Goal: Task Accomplishment & Management: Complete application form

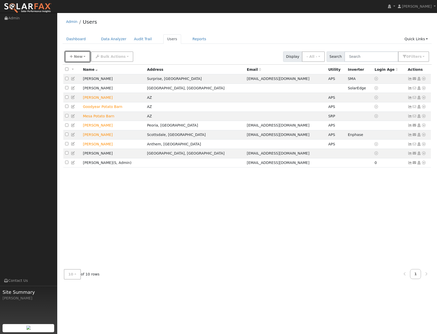
click at [73, 57] on button "New" at bounding box center [77, 56] width 25 height 10
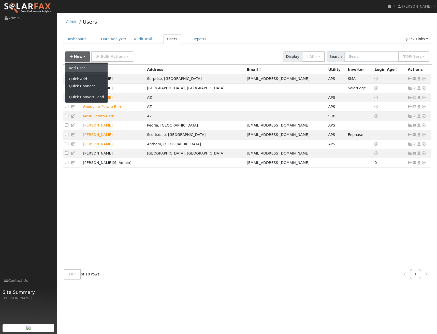
click at [74, 69] on link "Add User" at bounding box center [86, 67] width 42 height 7
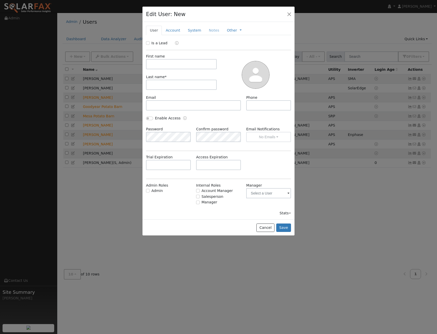
click at [183, 119] on icon "Enable Access" at bounding box center [185, 118] width 4 height 4
click at [288, 14] on button "button" at bounding box center [289, 13] width 7 height 7
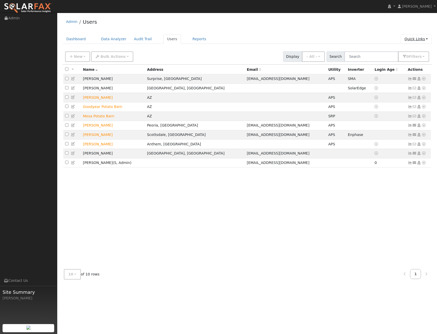
click at [423, 38] on link "Quick Links" at bounding box center [416, 38] width 31 height 9
click at [412, 48] on link "Quick Add" at bounding box center [406, 49] width 52 height 7
click at [82, 54] on button "New" at bounding box center [77, 56] width 25 height 10
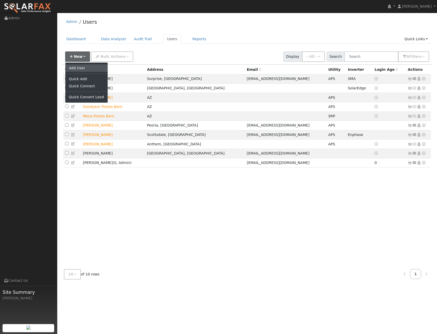
click at [81, 65] on link "Add User" at bounding box center [86, 67] width 42 height 7
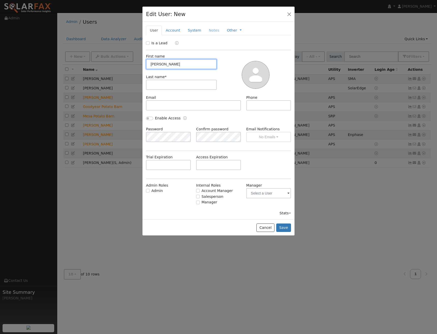
type input "[PERSON_NAME]"
type input "King"
click at [162, 106] on input "text" at bounding box center [193, 105] width 95 height 10
paste input "[EMAIL_ADDRESS][DOMAIN_NAME]"
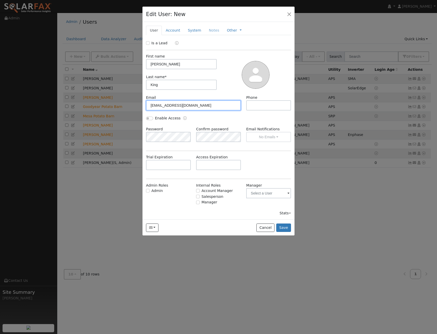
drag, startPoint x: 151, startPoint y: 103, endPoint x: 158, endPoint y: 118, distance: 16.8
click at [151, 104] on input "[EMAIL_ADDRESS][DOMAIN_NAME]" at bounding box center [193, 105] width 95 height 10
type input "[EMAIL_ADDRESS][DOMAIN_NAME]"
click at [252, 107] on input "text" at bounding box center [268, 105] width 45 height 10
paste input "[PHONE_NUMBER]"
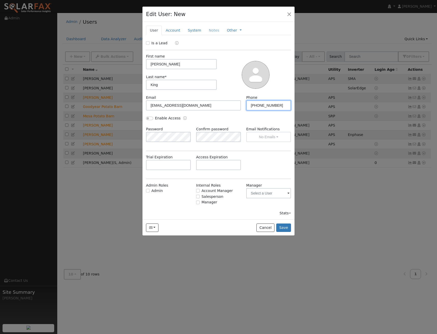
type input "[PHONE_NUMBER]"
click at [267, 135] on div "Email Notifications No Emails No Emails Weekly Emails Monthly Emails" at bounding box center [268, 134] width 50 height 16
click at [268, 136] on div "Email Notifications No Emails No Emails Weekly Emails Monthly Emails" at bounding box center [268, 134] width 50 height 16
click at [152, 119] on input "Enable Access" at bounding box center [149, 119] width 7 height 4
checkbox input "true"
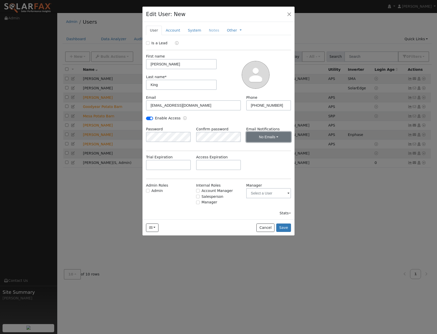
click at [275, 139] on button "No Emails" at bounding box center [268, 137] width 45 height 10
click at [267, 165] on link "Monthly Emails" at bounding box center [264, 162] width 35 height 7
click at [208, 163] on input "text" at bounding box center [218, 165] width 45 height 10
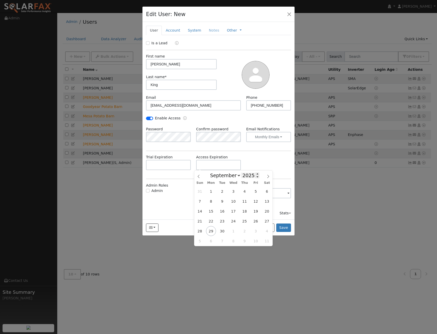
click at [245, 177] on input "2025" at bounding box center [250, 175] width 18 height 6
click at [256, 175] on span at bounding box center [258, 173] width 4 height 3
type input "2026"
click at [232, 232] on span "30" at bounding box center [233, 231] width 10 height 10
type input "[DATE]"
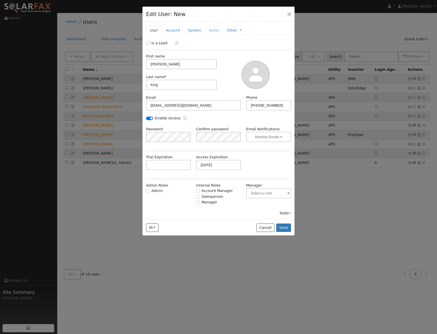
click at [263, 169] on div "Trial Expiration Access Expiration [DATE]" at bounding box center [218, 164] width 150 height 21
click at [282, 192] on input "text" at bounding box center [268, 193] width 45 height 10
click at [287, 193] on span at bounding box center [288, 194] width 2 height 6
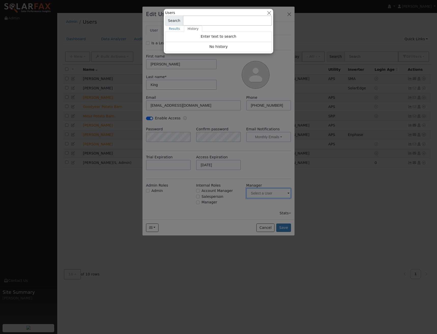
click at [283, 176] on div at bounding box center [218, 167] width 437 height 334
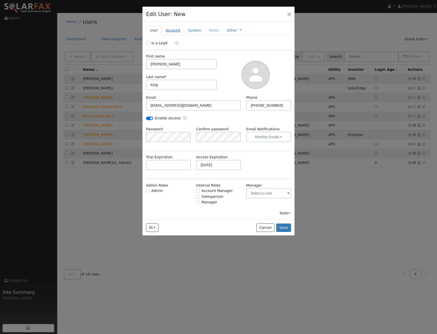
click at [170, 31] on link "Account" at bounding box center [173, 30] width 22 height 9
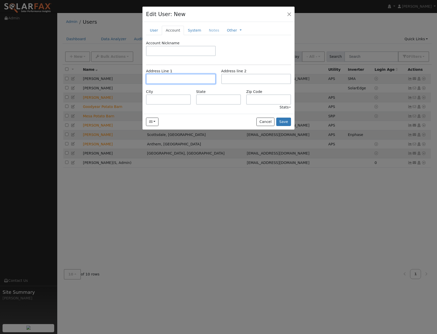
click at [166, 81] on input "text" at bounding box center [181, 79] width 70 height 10
paste input "[STREET_ADDRESS][PERSON_NAME]"
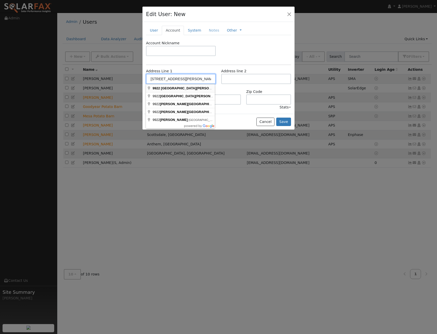
type input "[STREET_ADDRESS][PERSON_NAME]"
type input "[GEOGRAPHIC_DATA]"
type input "AZ"
type input "85351"
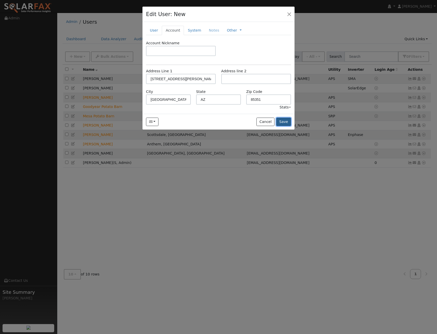
click at [286, 121] on button "Save" at bounding box center [283, 122] width 15 height 9
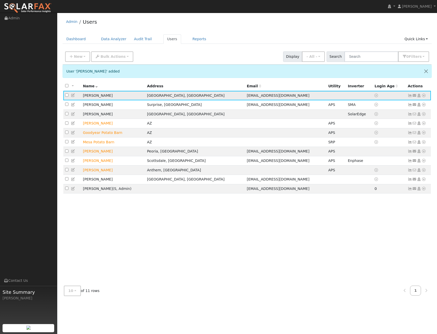
click at [73, 96] on icon at bounding box center [73, 95] width 5 height 4
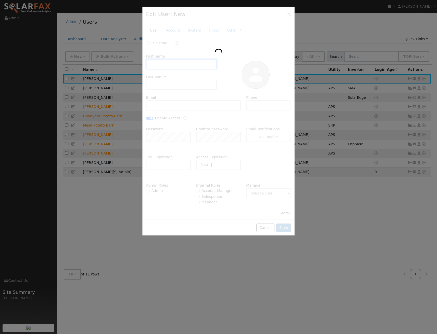
type input "[PERSON_NAME]"
type input "King"
type input "[EMAIL_ADDRESS][DOMAIN_NAME]"
type input "[PHONE_NUMBER]"
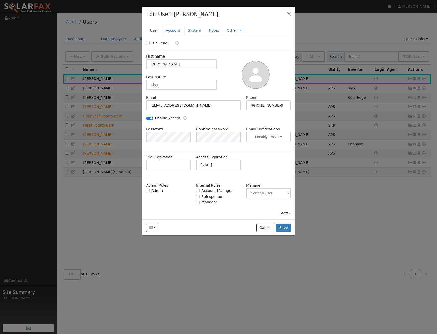
click at [172, 32] on link "Account" at bounding box center [173, 30] width 22 height 9
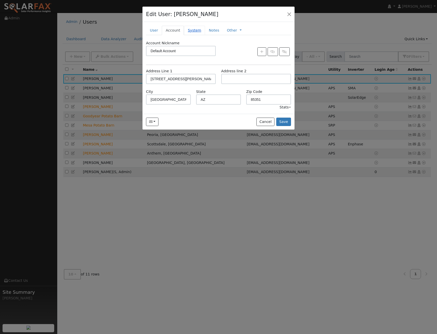
click at [193, 30] on link "System" at bounding box center [194, 30] width 21 height 9
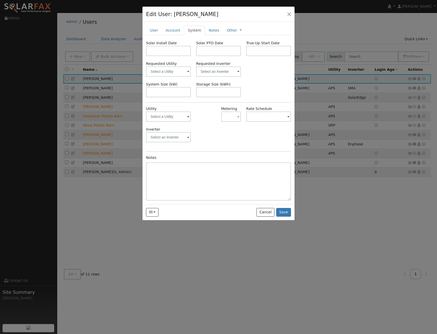
click at [187, 73] on span at bounding box center [188, 72] width 2 height 6
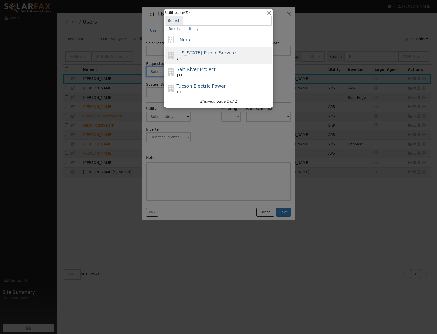
click at [195, 56] on div "[US_STATE] Public Service APS" at bounding box center [224, 55] width 94 height 12
type input "[US_STATE] Public Service"
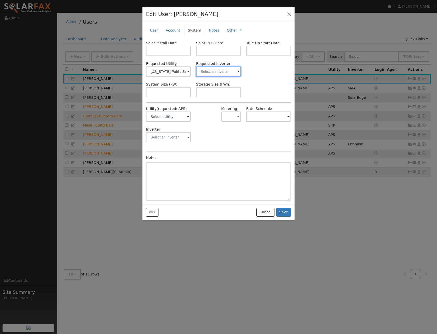
click at [237, 70] on input "text" at bounding box center [218, 71] width 45 height 10
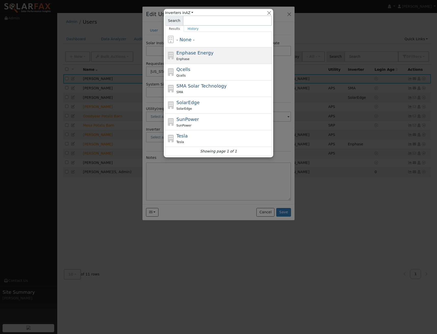
click at [198, 53] on span "Enphase Energy" at bounding box center [195, 52] width 37 height 5
type input "Enphase Energy"
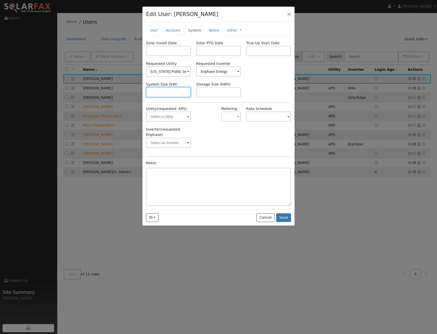
click at [167, 91] on input "text" at bounding box center [168, 92] width 45 height 10
type input "8"
click at [186, 117] on input "text" at bounding box center [168, 116] width 45 height 10
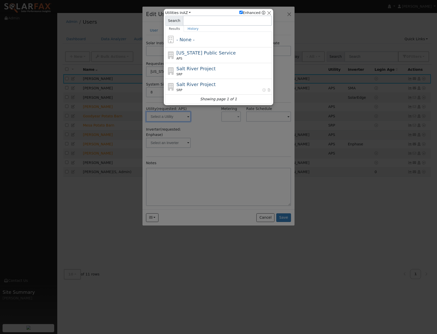
click at [195, 117] on div at bounding box center [218, 167] width 437 height 334
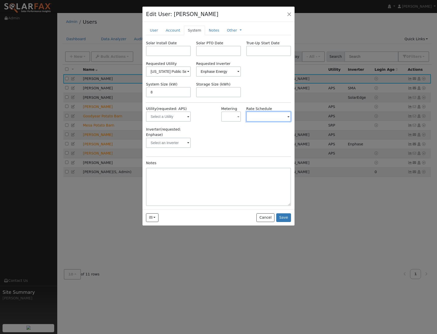
click at [258, 114] on input "text" at bounding box center [268, 116] width 45 height 10
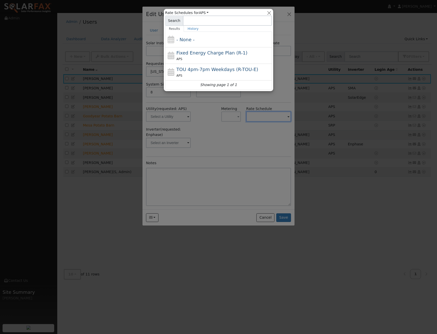
click at [280, 100] on div at bounding box center [218, 167] width 437 height 334
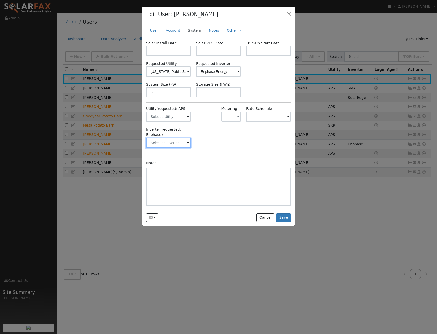
click at [190, 140] on input "text" at bounding box center [168, 143] width 45 height 10
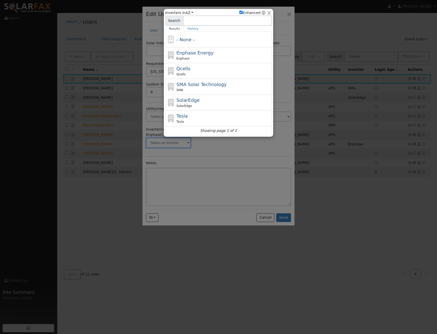
click at [213, 142] on div at bounding box center [218, 167] width 437 height 334
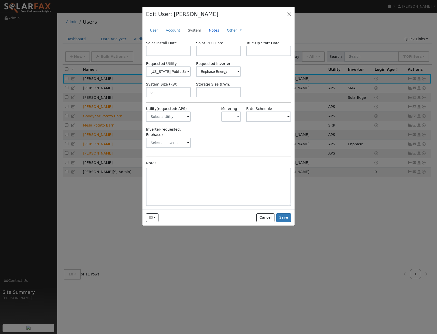
click at [208, 27] on link "Notes" at bounding box center [214, 30] width 18 height 9
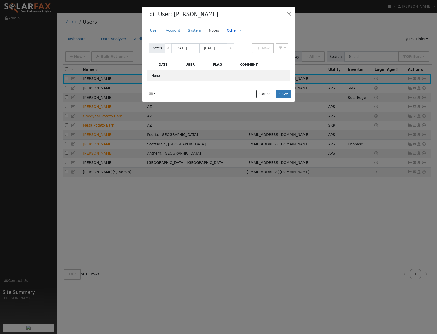
click at [229, 29] on link "Other" at bounding box center [232, 30] width 10 height 5
click at [243, 46] on link "Billing" at bounding box center [257, 46] width 35 height 7
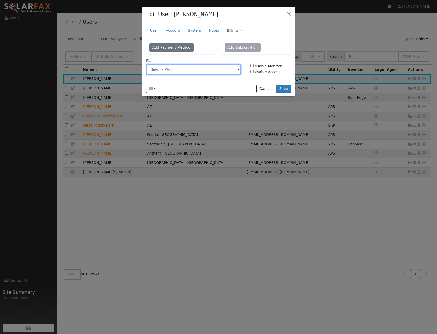
click at [233, 68] on input "text" at bounding box center [193, 69] width 95 height 10
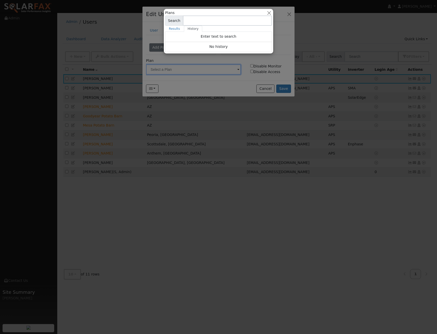
click at [275, 60] on div at bounding box center [218, 167] width 437 height 334
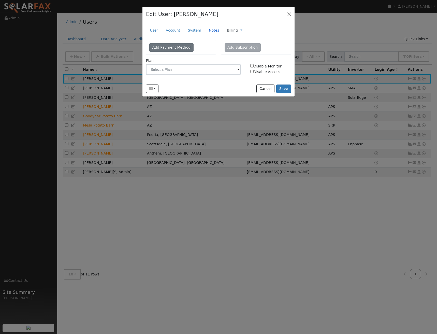
click at [211, 31] on link "Notes" at bounding box center [214, 30] width 18 height 9
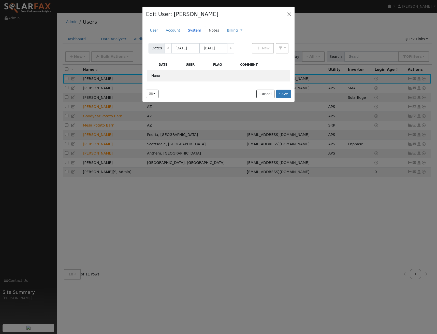
click at [191, 30] on link "System" at bounding box center [194, 30] width 21 height 9
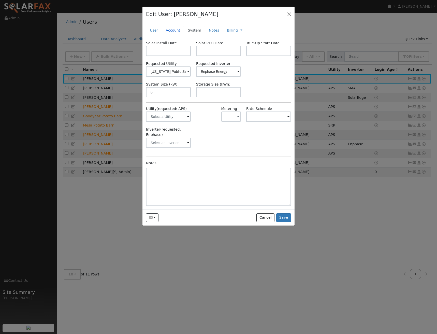
click at [176, 30] on link "Account" at bounding box center [173, 30] width 22 height 9
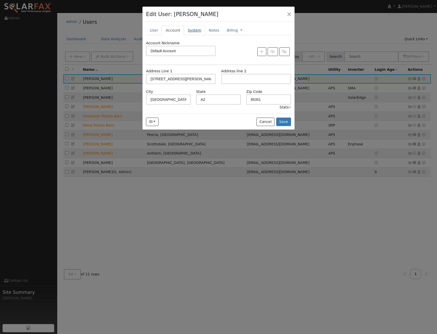
click at [188, 32] on link "System" at bounding box center [194, 30] width 21 height 9
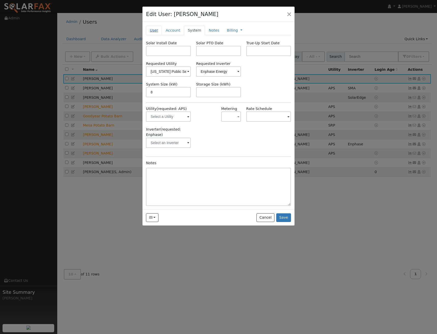
click at [149, 31] on link "User" at bounding box center [154, 30] width 16 height 9
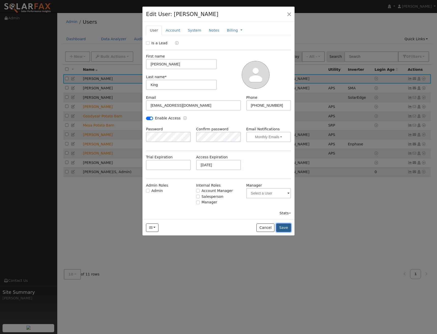
click at [285, 229] on button "Save" at bounding box center [283, 227] width 15 height 9
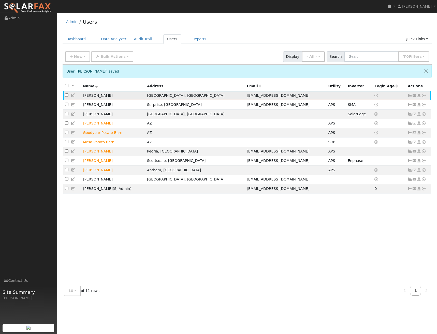
click at [74, 95] on icon at bounding box center [73, 95] width 5 height 4
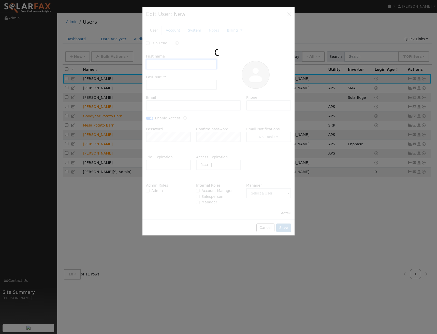
type input "[PERSON_NAME]"
type input "King"
type input "[EMAIL_ADDRESS][DOMAIN_NAME]"
type input "[PHONE_NUMBER]"
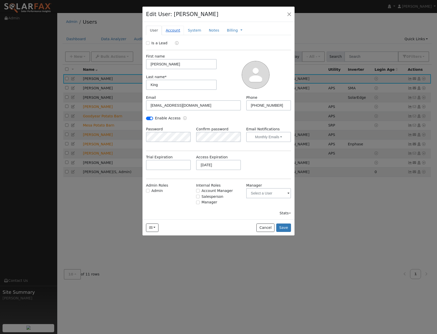
click at [173, 30] on link "Account" at bounding box center [173, 30] width 22 height 9
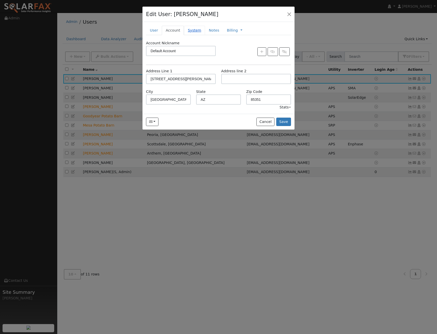
click at [191, 32] on link "System" at bounding box center [194, 30] width 21 height 9
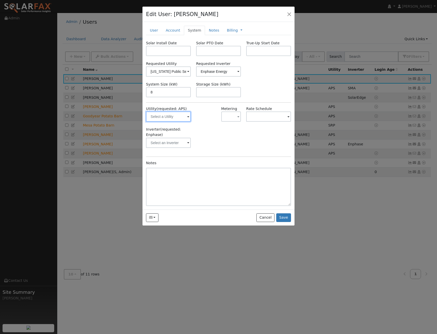
click at [189, 115] on input "text" at bounding box center [168, 116] width 45 height 10
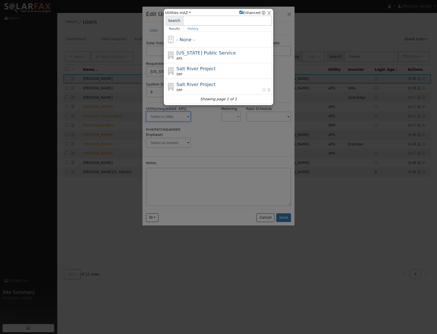
click at [182, 118] on div at bounding box center [218, 167] width 437 height 334
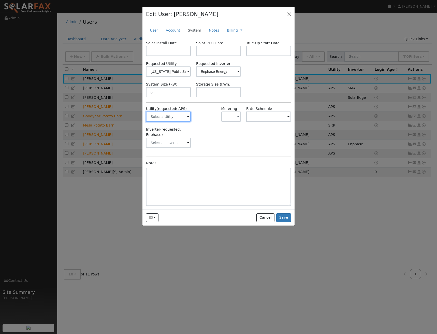
click at [183, 120] on input "text" at bounding box center [168, 116] width 45 height 10
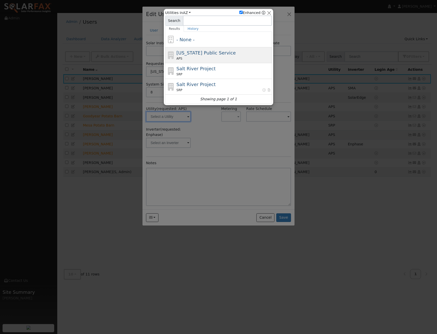
click at [195, 53] on span "[US_STATE] Public Service" at bounding box center [206, 52] width 59 height 5
type input "APS"
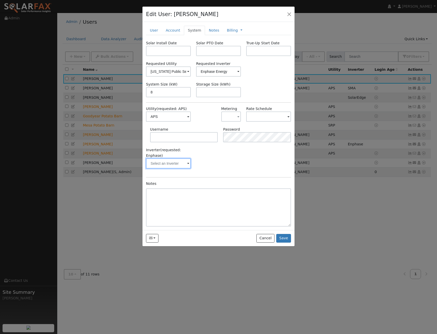
click at [185, 164] on input "text" at bounding box center [168, 163] width 45 height 10
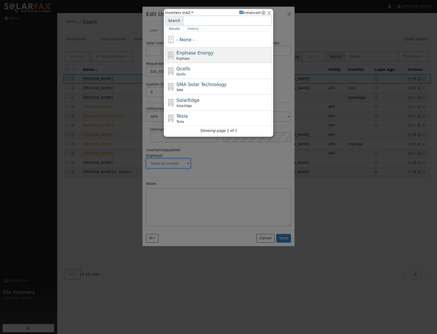
click at [197, 57] on div "Enphase" at bounding box center [224, 58] width 94 height 5
type input "Enphase"
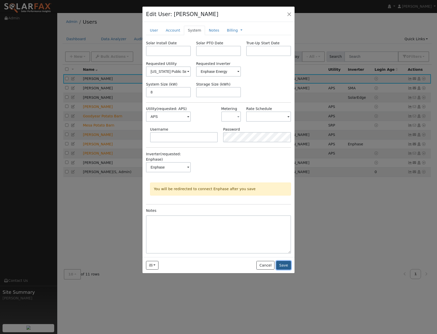
click at [286, 269] on button "Save" at bounding box center [283, 265] width 15 height 9
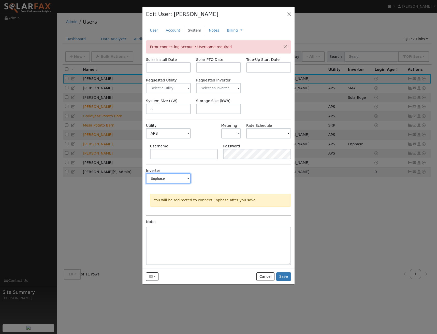
click at [190, 176] on input "Enphase" at bounding box center [168, 178] width 45 height 10
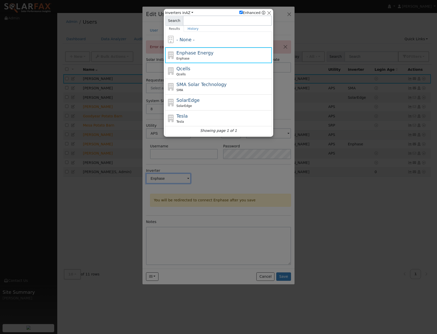
click at [188, 179] on div at bounding box center [218, 167] width 437 height 334
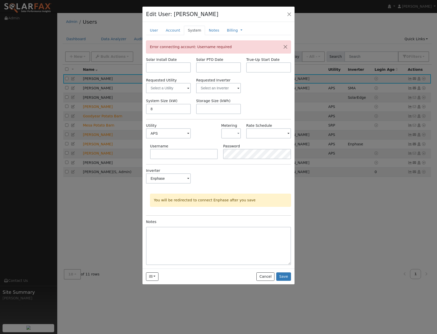
click at [188, 179] on span at bounding box center [188, 179] width 2 height 6
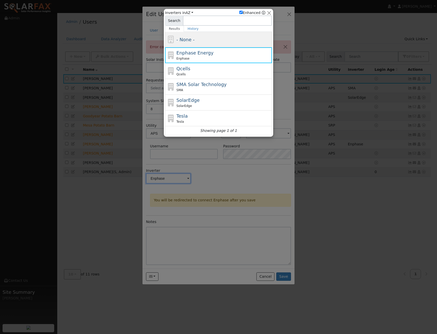
click at [215, 35] on div "- None -" at bounding box center [218, 40] width 107 height 16
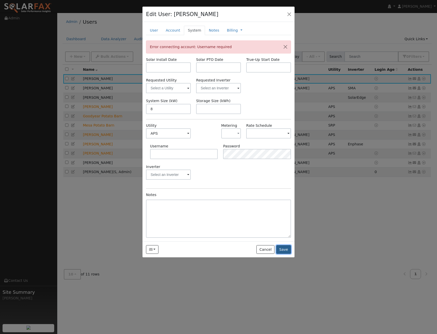
click at [286, 250] on button "Save" at bounding box center [283, 249] width 15 height 9
click at [157, 32] on link "User" at bounding box center [154, 30] width 16 height 9
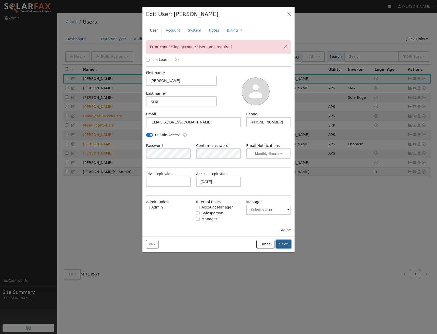
click at [286, 247] on button "Save" at bounding box center [283, 244] width 15 height 9
click at [195, 33] on link "System" at bounding box center [194, 30] width 21 height 9
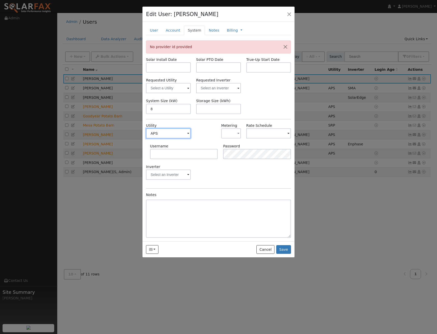
click at [186, 133] on input "APS" at bounding box center [168, 133] width 45 height 10
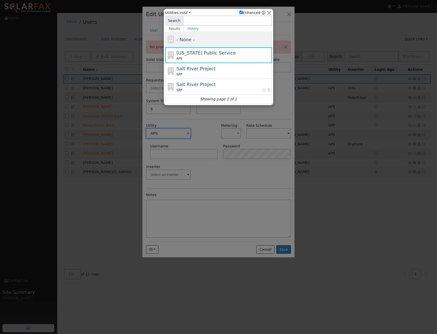
click at [199, 38] on div "- None -" at bounding box center [224, 39] width 94 height 7
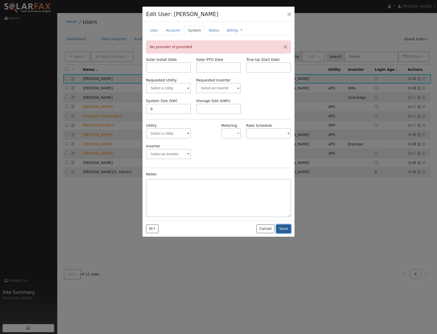
click at [280, 230] on button "Save" at bounding box center [283, 228] width 15 height 9
click at [290, 13] on button "button" at bounding box center [289, 13] width 7 height 7
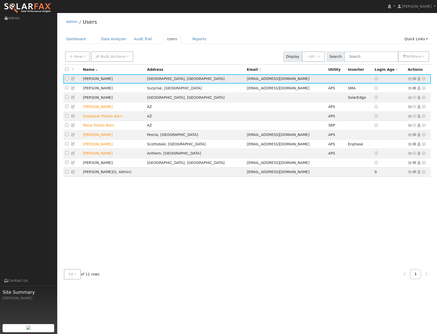
click at [413, 80] on icon at bounding box center [414, 79] width 5 height 4
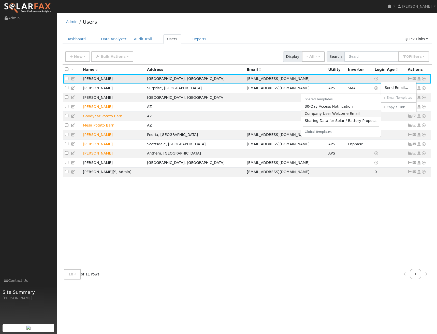
click at [361, 114] on link "Company User Welcome Email" at bounding box center [341, 113] width 80 height 7
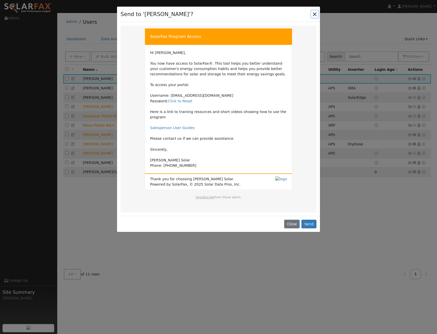
click at [316, 12] on button "Close" at bounding box center [314, 13] width 7 height 7
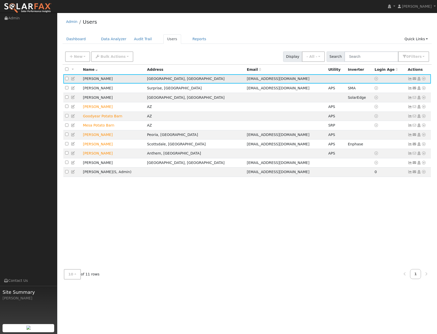
click at [424, 80] on icon at bounding box center [424, 79] width 5 height 4
click at [414, 79] on icon at bounding box center [414, 79] width 5 height 4
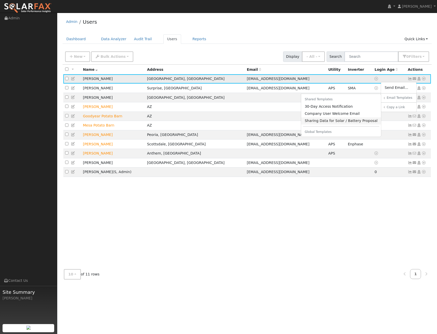
click at [342, 120] on link "Sharing Data for Solar / Battery Proposal" at bounding box center [341, 120] width 80 height 7
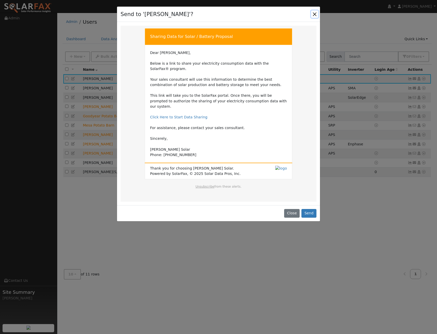
click at [315, 14] on button "Close" at bounding box center [314, 13] width 7 height 7
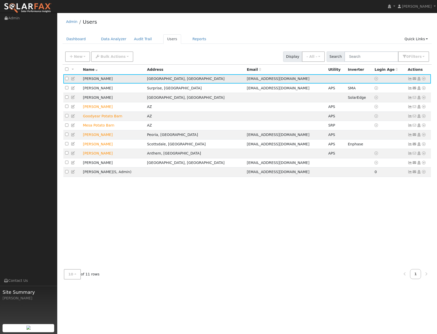
click at [414, 79] on icon at bounding box center [414, 79] width 5 height 4
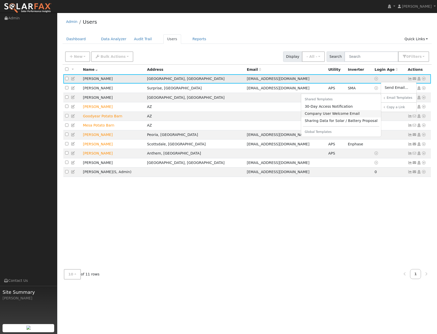
click at [326, 112] on link "Company User Welcome Email" at bounding box center [341, 113] width 80 height 7
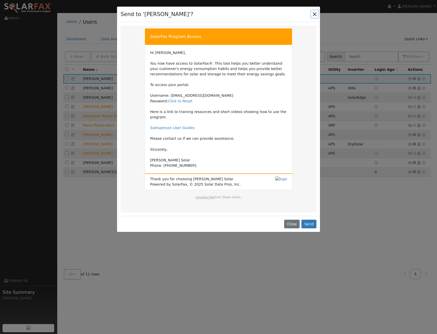
click at [314, 14] on button "Close" at bounding box center [314, 13] width 7 height 7
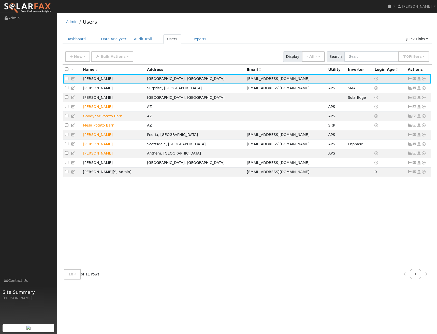
click at [413, 80] on icon at bounding box center [414, 79] width 5 height 4
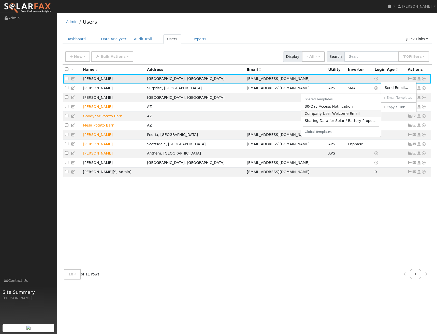
click at [338, 115] on link "Company User Welcome Email" at bounding box center [341, 113] width 80 height 7
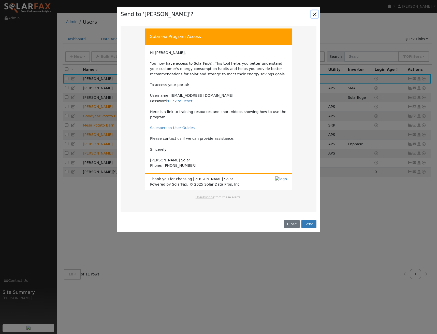
click at [314, 15] on button "Close" at bounding box center [314, 13] width 7 height 7
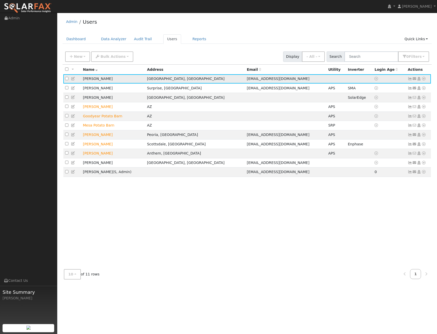
click at [413, 80] on icon at bounding box center [414, 79] width 5 height 4
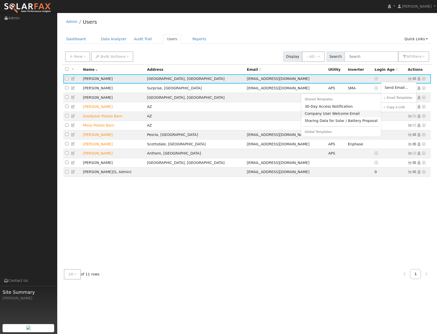
click at [337, 117] on link "Company User Welcome Email" at bounding box center [341, 113] width 80 height 7
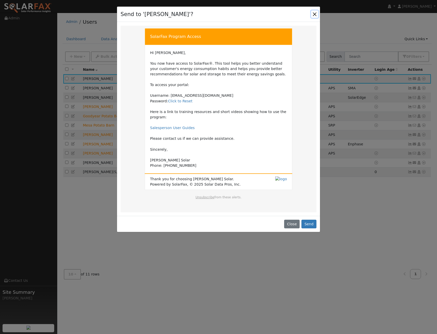
click at [314, 16] on button "Close" at bounding box center [314, 13] width 7 height 7
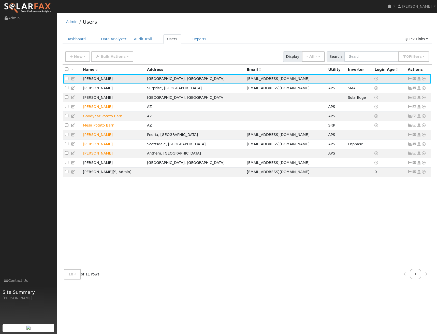
click at [415, 80] on icon at bounding box center [414, 79] width 5 height 4
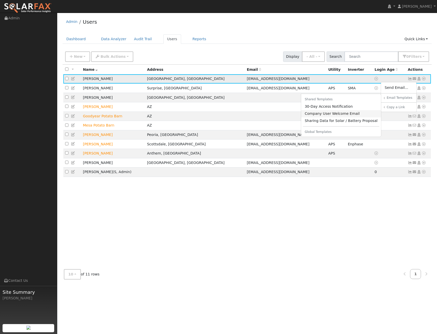
click at [341, 116] on link "Company User Welcome Email" at bounding box center [341, 113] width 80 height 7
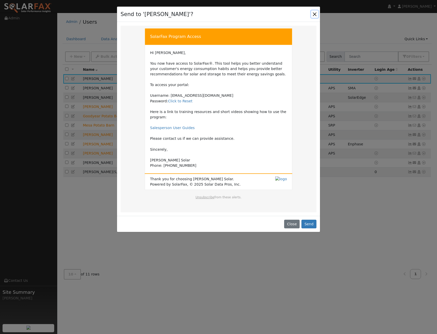
click at [314, 15] on button "Close" at bounding box center [314, 13] width 7 height 7
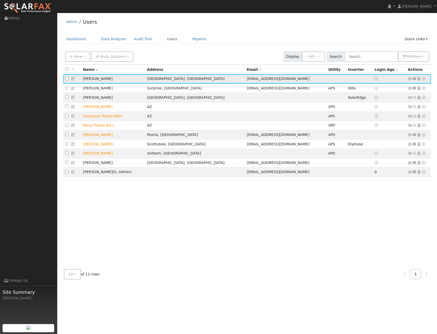
click at [414, 80] on icon at bounding box center [414, 79] width 5 height 4
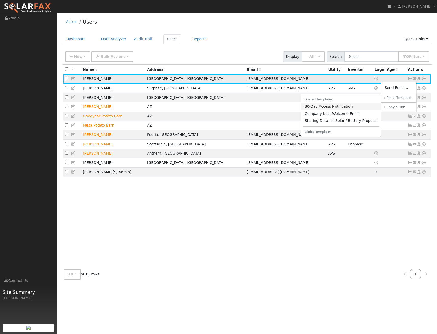
click at [337, 107] on link "30-Day Access Notification" at bounding box center [341, 106] width 80 height 7
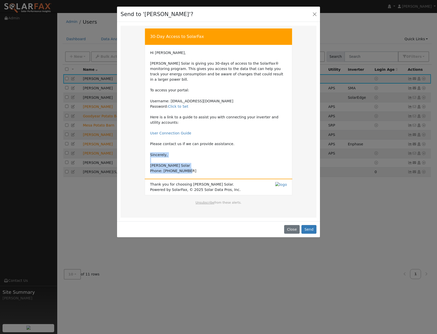
drag, startPoint x: 190, startPoint y: 166, endPoint x: 150, endPoint y: 150, distance: 42.3
click at [150, 150] on td "Hi [PERSON_NAME], [PERSON_NAME] Solar is giving you 30-days of access to the So…" at bounding box center [218, 112] width 137 height 124
copy td "Sincerely, [PERSON_NAME] Solar Phone: [PHONE_NUMBER]"
click at [296, 225] on button "Close" at bounding box center [292, 229] width 16 height 9
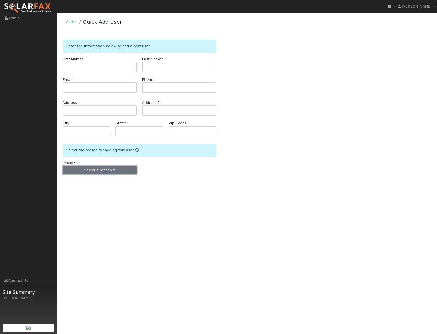
click at [109, 171] on button "Select a reason" at bounding box center [100, 170] width 74 height 9
click at [165, 170] on div "Reason Select a reason New lead New customer adding solar New customer has solar" at bounding box center [139, 168] width 159 height 14
